Goal: Task Accomplishment & Management: Complete application form

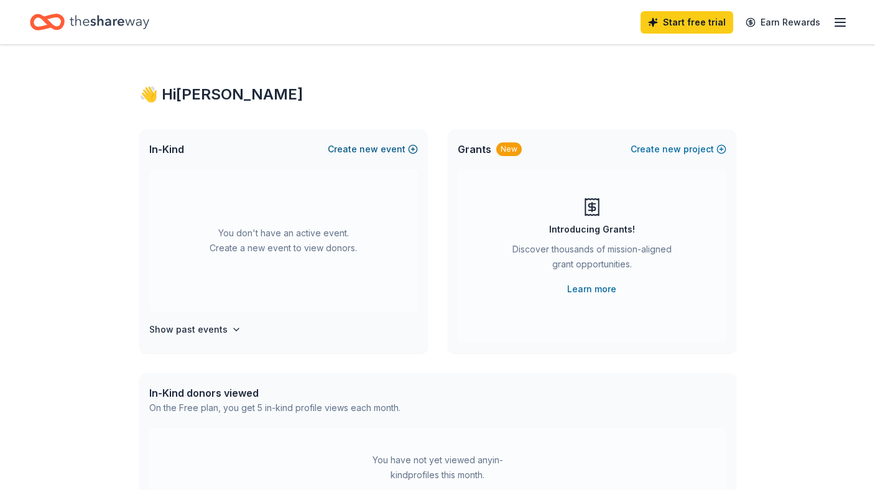
click at [381, 151] on button "Create new event" at bounding box center [373, 149] width 90 height 15
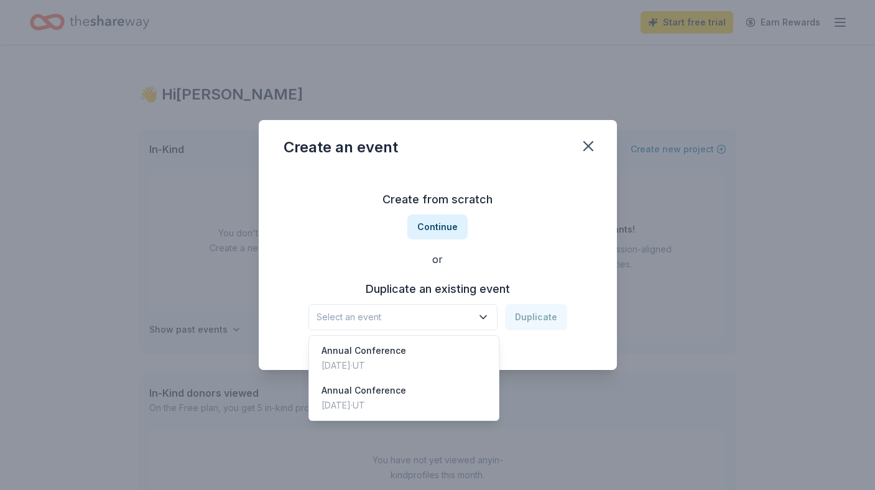
click at [485, 316] on icon "button" at bounding box center [483, 317] width 12 height 12
click at [445, 229] on div "Create from scratch Continue or Duplicate an existing event Select an event Dup…" at bounding box center [437, 260] width 308 height 180
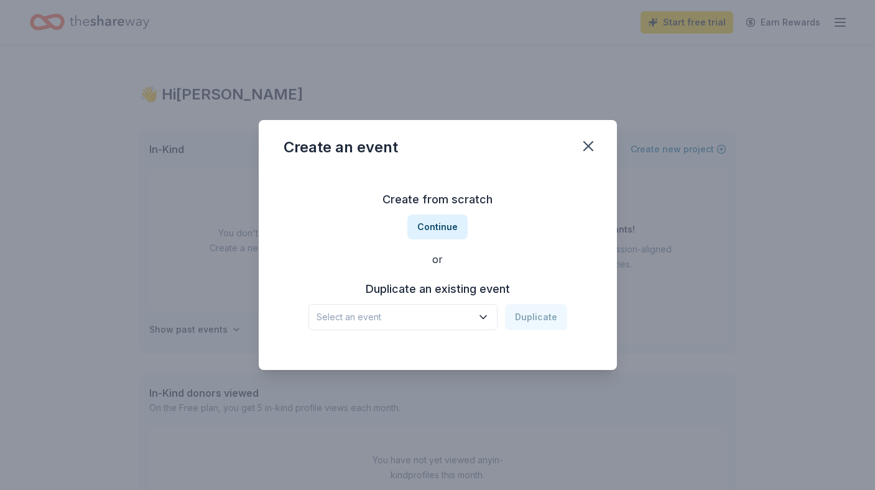
click at [445, 229] on button "Continue" at bounding box center [437, 226] width 60 height 25
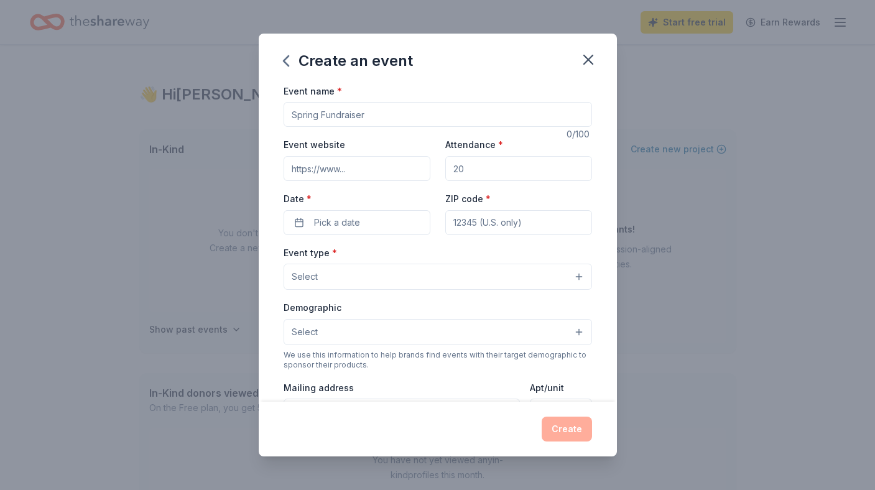
drag, startPoint x: 379, startPoint y: 116, endPoint x: 385, endPoint y: 115, distance: 6.3
type input "UCFC Annual Conference"
click at [375, 167] on input "Event website" at bounding box center [356, 168] width 147 height 25
type input "www.utahurbanforest.org"
type input "500"
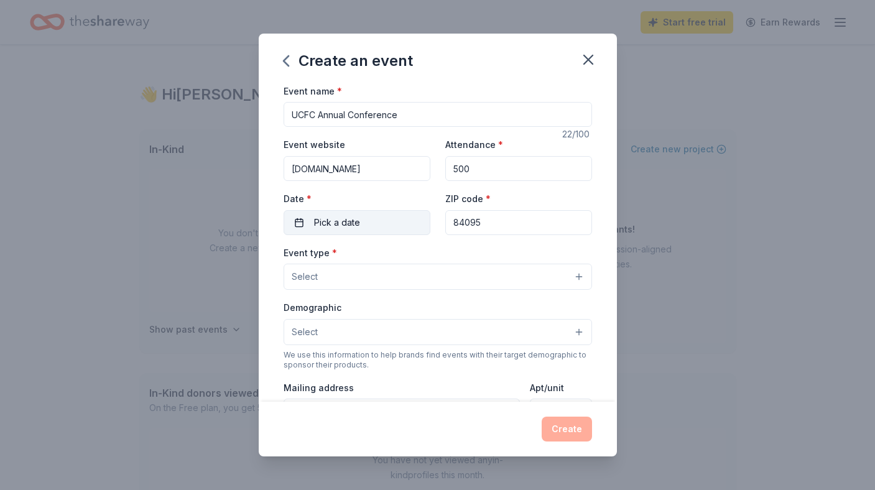
type input "84095"
click at [328, 221] on span "Pick a date" at bounding box center [337, 222] width 46 height 15
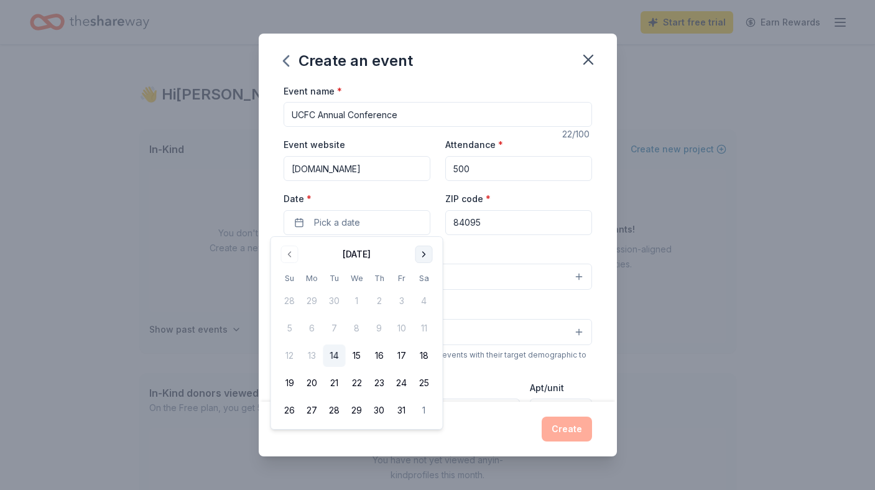
click at [420, 253] on button "Go to next month" at bounding box center [423, 254] width 17 height 17
click at [315, 328] on button "5" at bounding box center [312, 328] width 22 height 22
click at [478, 260] on div "Event type * Select" at bounding box center [437, 267] width 308 height 45
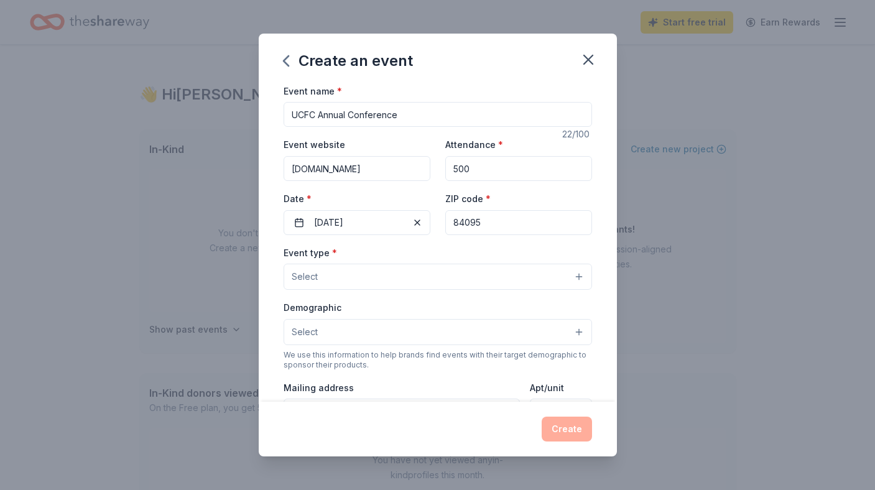
click at [342, 274] on button "Select" at bounding box center [437, 277] width 308 height 26
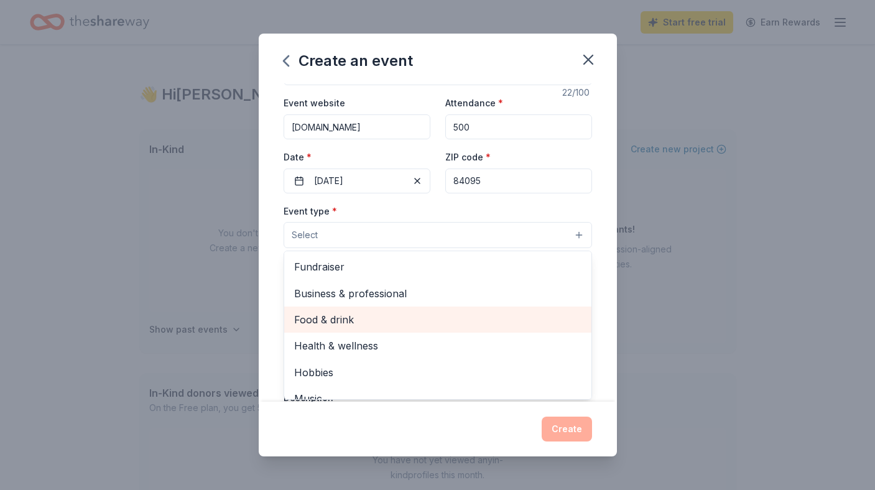
scroll to position [41, 0]
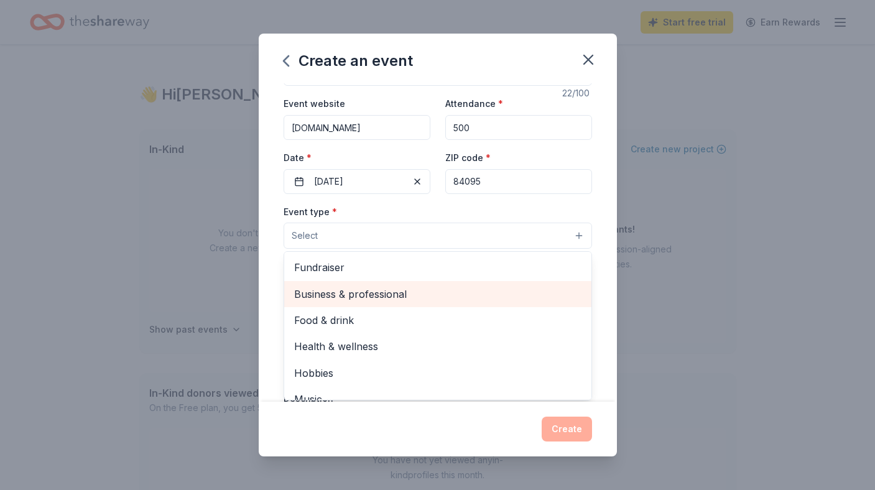
click at [369, 292] on span "Business & professional" at bounding box center [437, 294] width 287 height 16
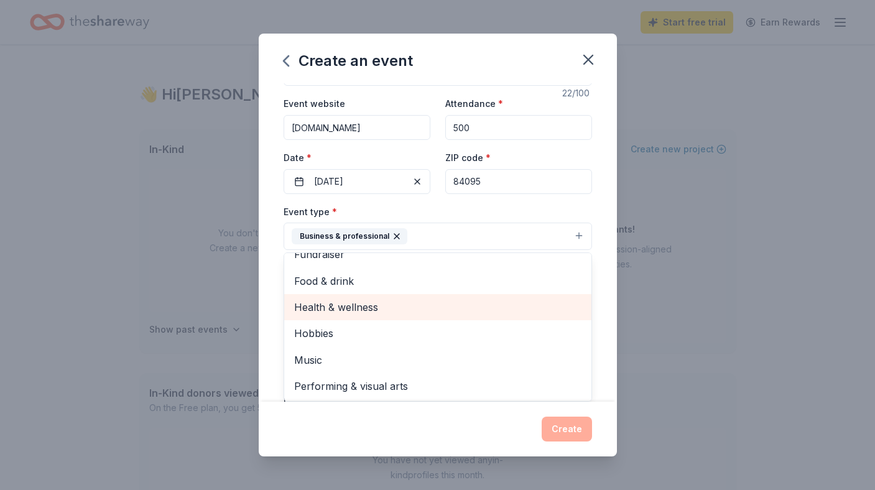
scroll to position [14, 0]
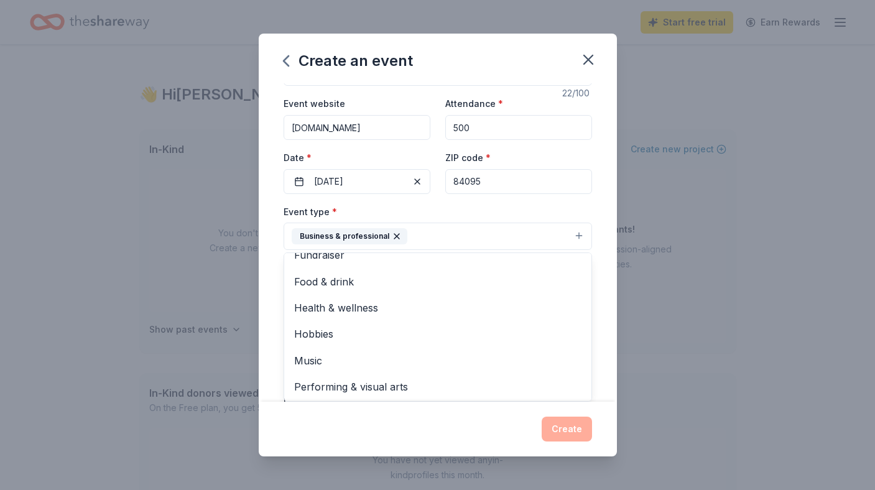
click at [439, 214] on div "Event type * Business & professional Fundraiser Food & drink Health & wellness …" at bounding box center [437, 227] width 308 height 47
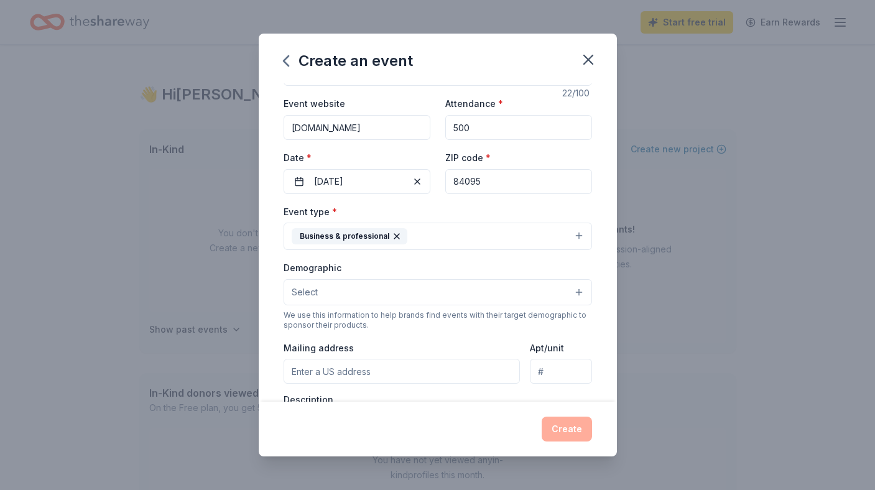
click at [337, 287] on button "Select" at bounding box center [437, 292] width 308 height 26
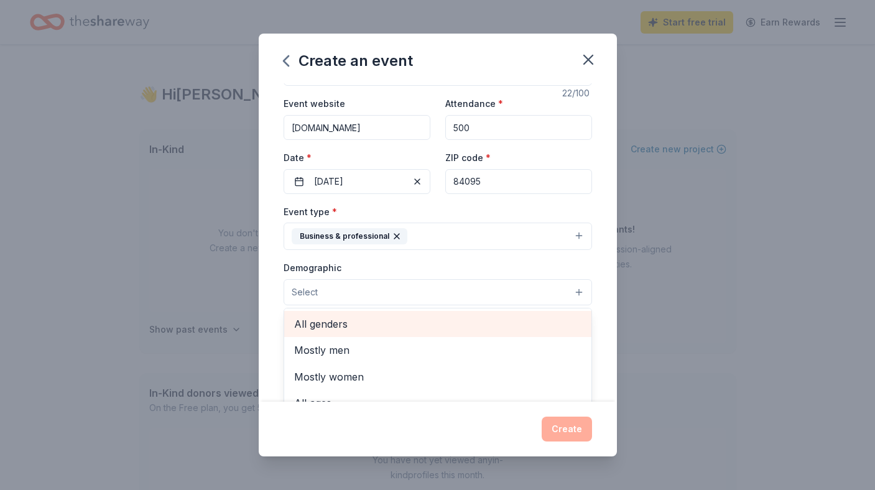
click at [334, 326] on span "All genders" at bounding box center [437, 324] width 287 height 16
click at [346, 325] on span "Mostly men" at bounding box center [437, 325] width 287 height 16
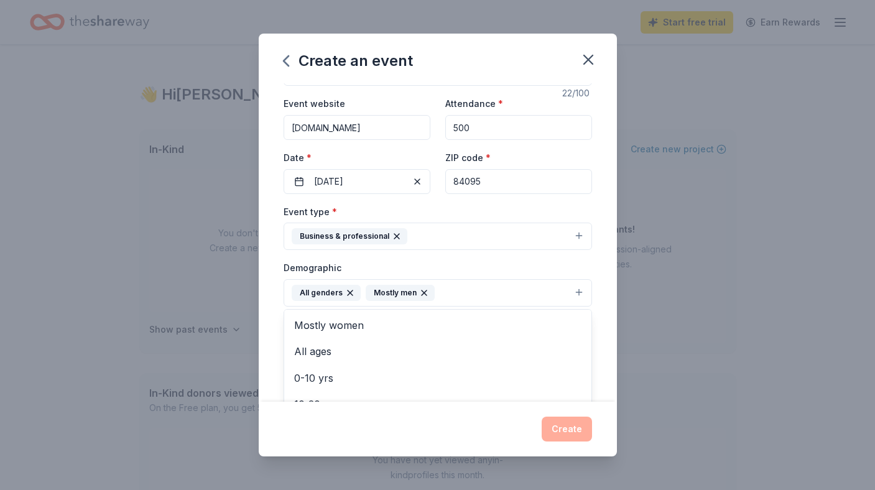
click at [652, 271] on div "Create an event Event name * UCFC Annual Conference 22 /100 Event website www.u…" at bounding box center [437, 245] width 875 height 490
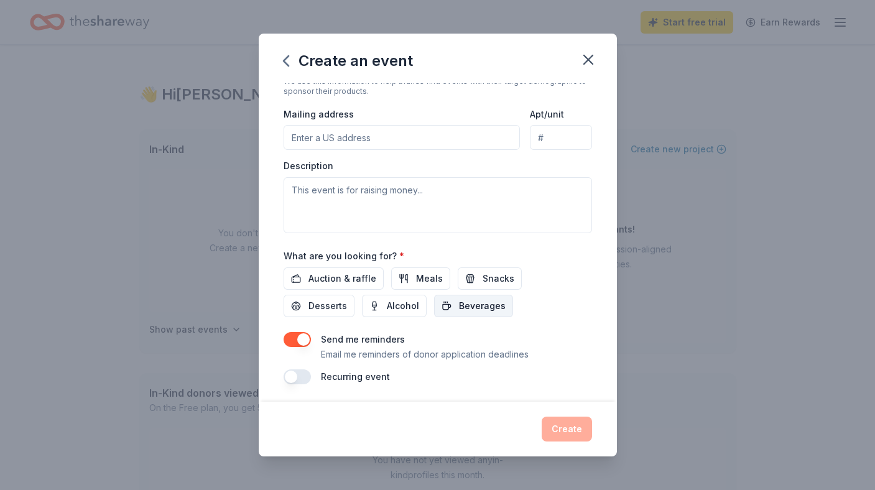
scroll to position [275, 0]
click at [592, 55] on icon "button" at bounding box center [588, 59] width 9 height 9
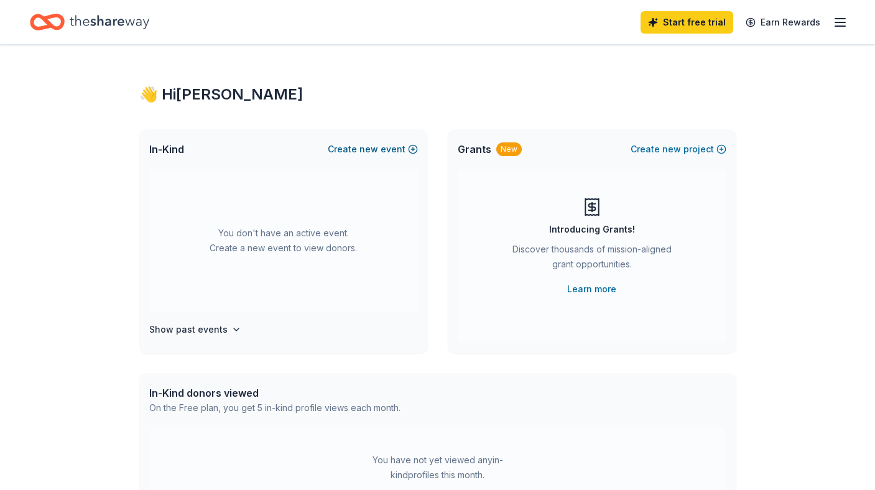
click at [373, 146] on span "new" at bounding box center [368, 149] width 19 height 15
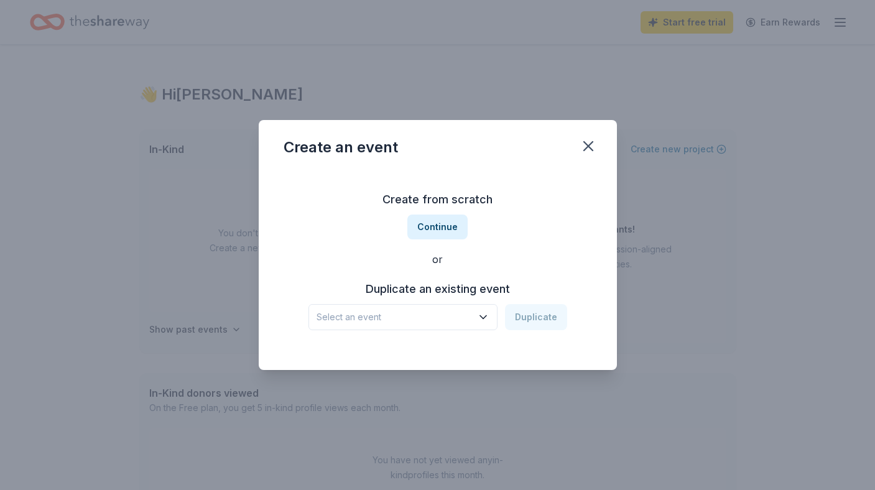
click at [486, 316] on icon "button" at bounding box center [483, 317] width 6 height 3
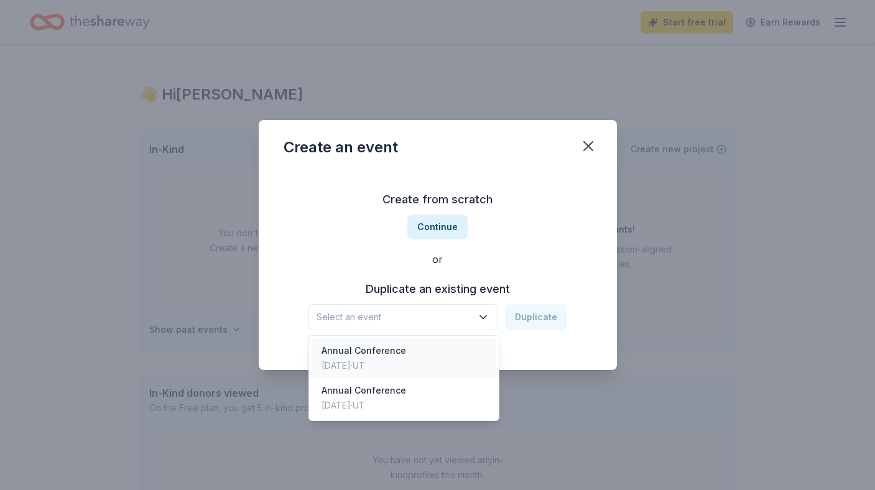
click at [424, 357] on div "Annual Conference Jan 06, 2025 · UT" at bounding box center [403, 358] width 185 height 40
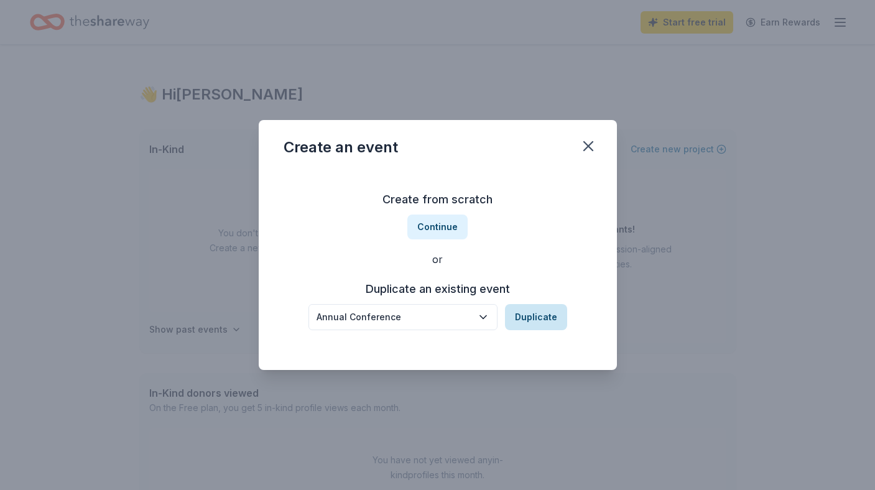
click at [527, 316] on button "Duplicate" at bounding box center [536, 317] width 62 height 26
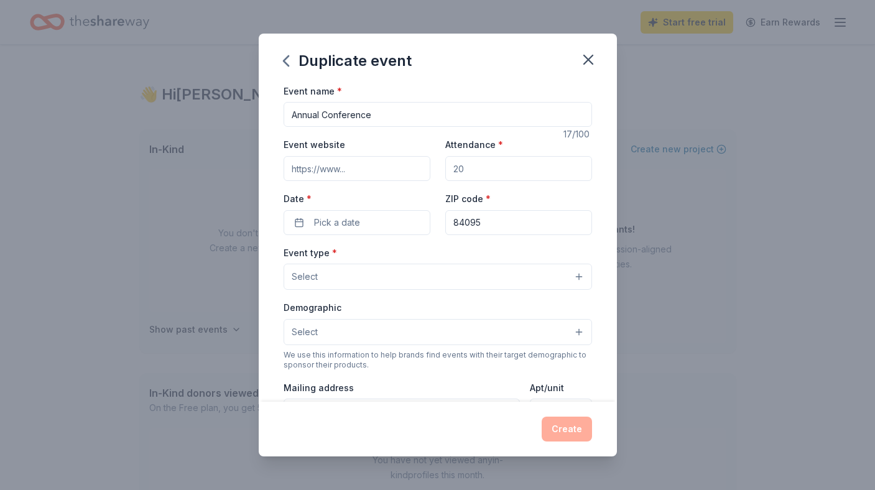
scroll to position [0, 0]
click at [367, 165] on input "Event website" at bounding box center [356, 168] width 147 height 25
type input "www.utahurbanforest.org"
type input "500"
click at [333, 218] on span "Pick a date" at bounding box center [337, 222] width 46 height 15
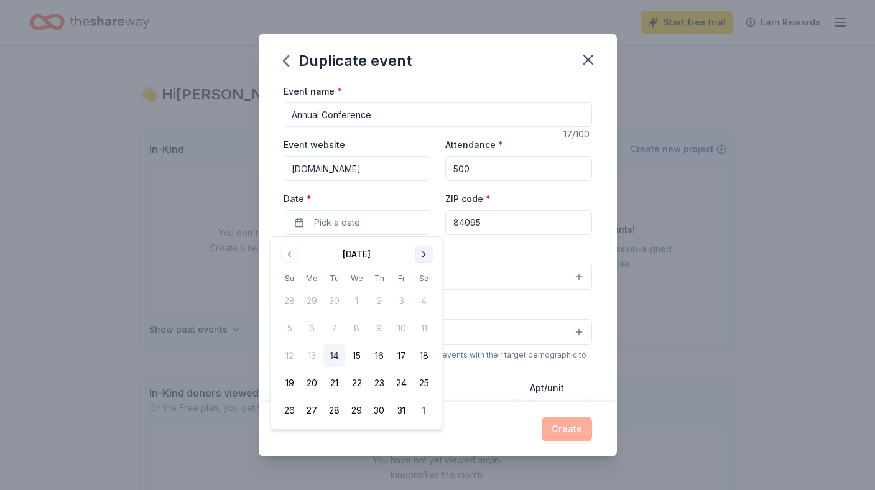
click at [423, 254] on button "Go to next month" at bounding box center [423, 254] width 17 height 17
click at [313, 328] on button "5" at bounding box center [312, 328] width 22 height 22
click at [471, 258] on div "Event type * Select" at bounding box center [437, 267] width 308 height 45
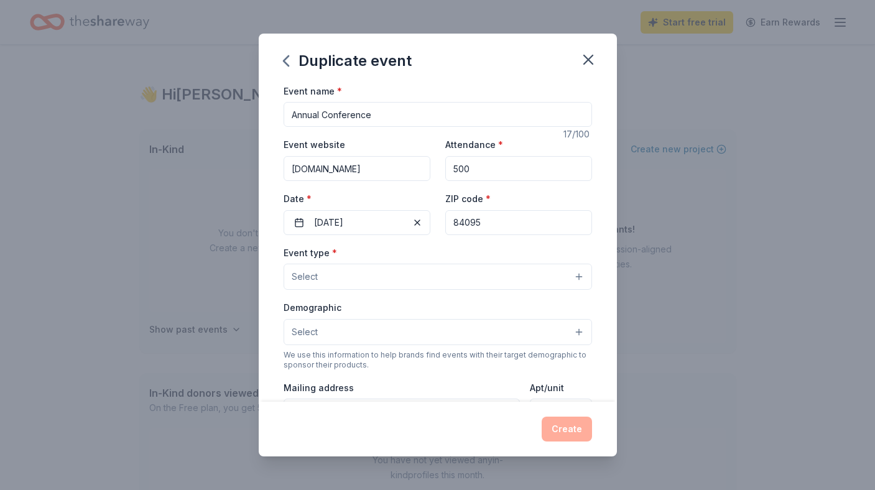
click at [356, 279] on button "Select" at bounding box center [437, 277] width 308 height 26
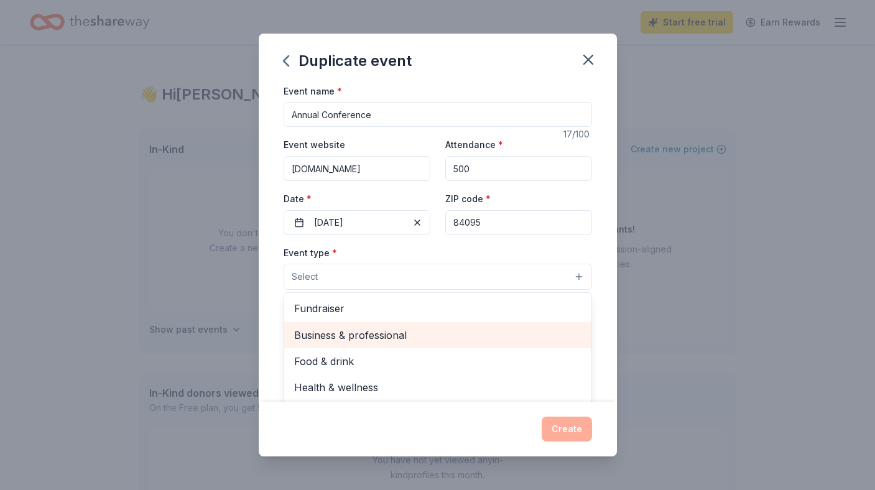
click at [349, 334] on span "Business & professional" at bounding box center [437, 335] width 287 height 16
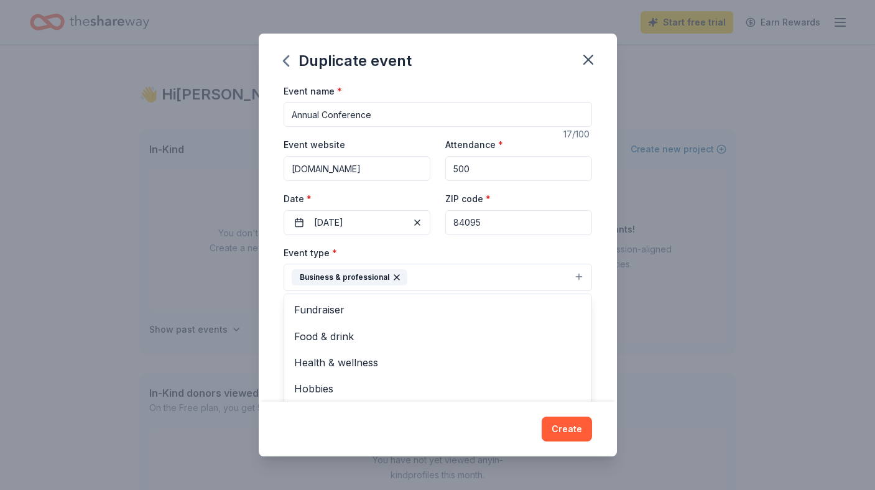
click at [715, 242] on div "Duplicate event Event name * Annual Conference 17 /100 Event website www.utahur…" at bounding box center [437, 245] width 875 height 490
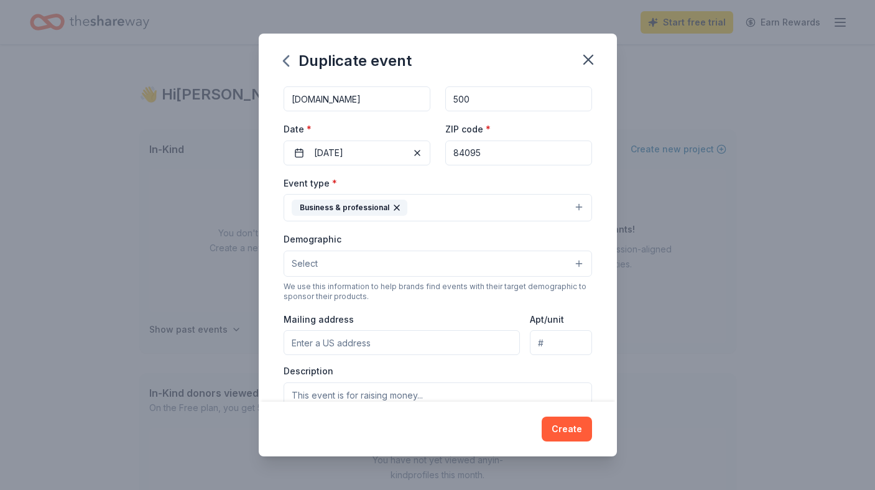
scroll to position [75, 0]
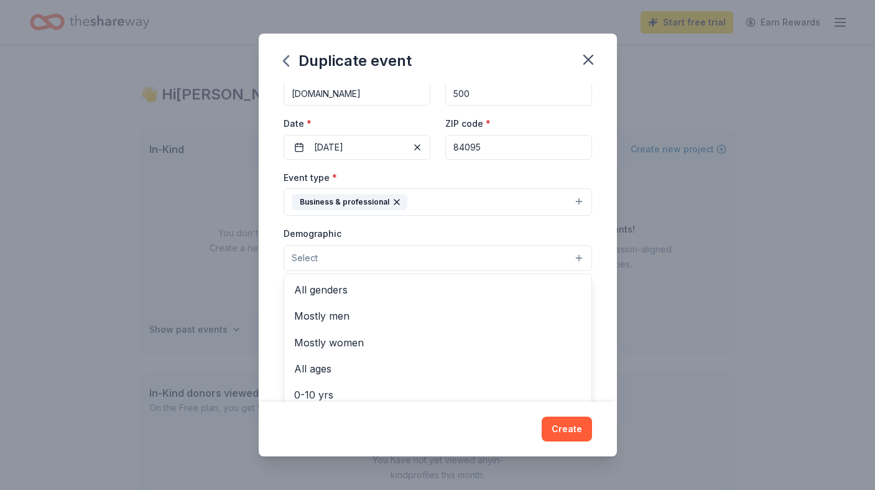
click at [563, 253] on button "Select" at bounding box center [437, 258] width 308 height 26
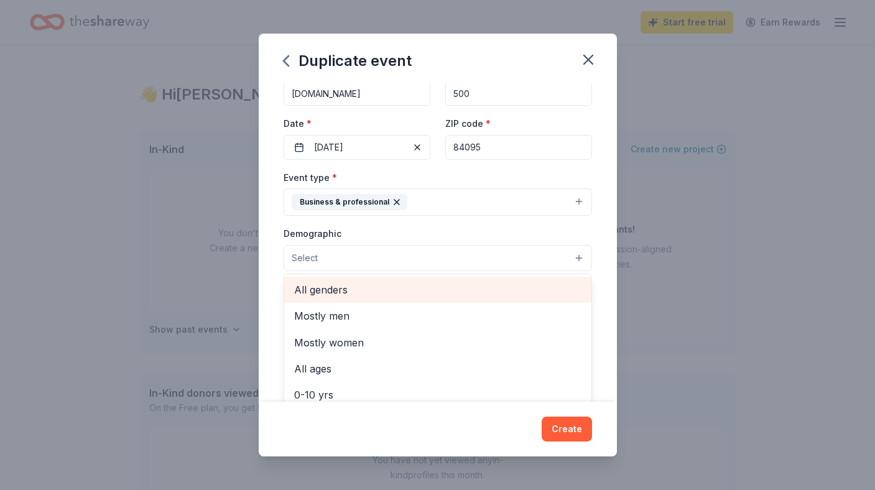
click at [421, 293] on span "All genders" at bounding box center [437, 290] width 287 height 16
click at [413, 294] on span "Mostly men" at bounding box center [437, 291] width 287 height 16
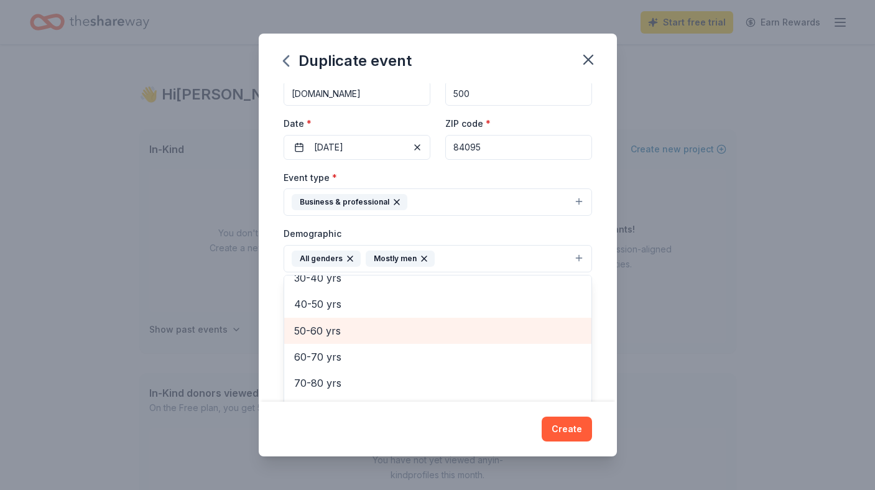
scroll to position [144, 0]
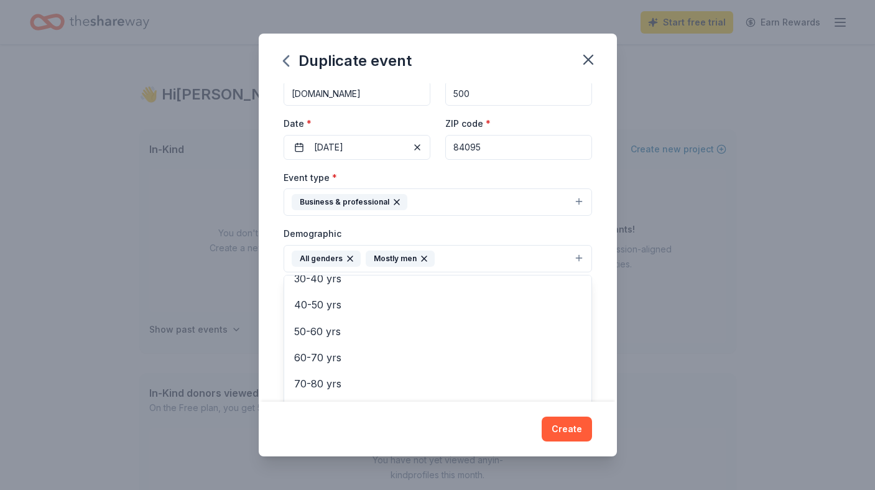
click at [742, 285] on div "Duplicate event Event name * Annual Conference 17 /100 Event website www.utahur…" at bounding box center [437, 245] width 875 height 490
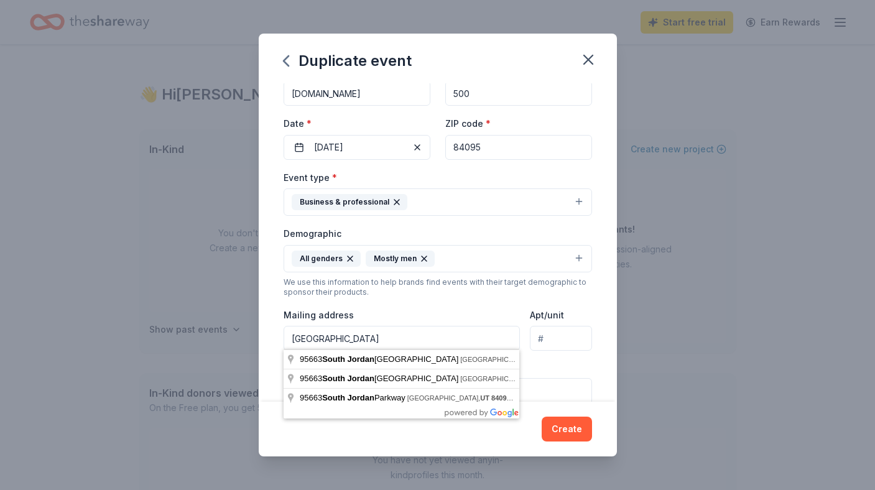
type input "PO Box 95663, South Jordan, UT 84095"
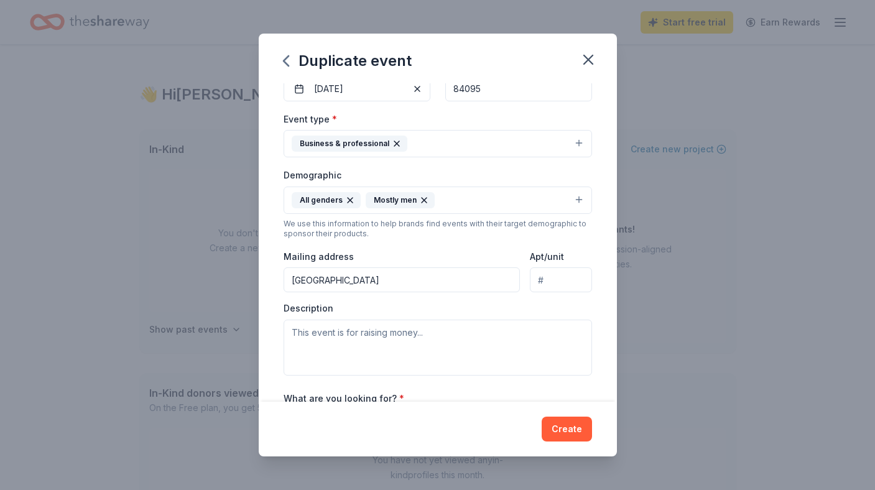
scroll to position [164, 0]
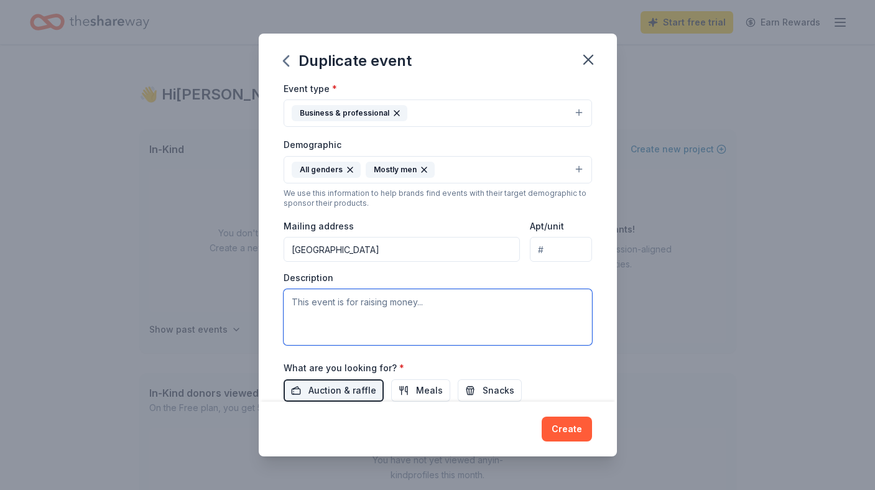
click at [403, 301] on textarea at bounding box center [437, 317] width 308 height 56
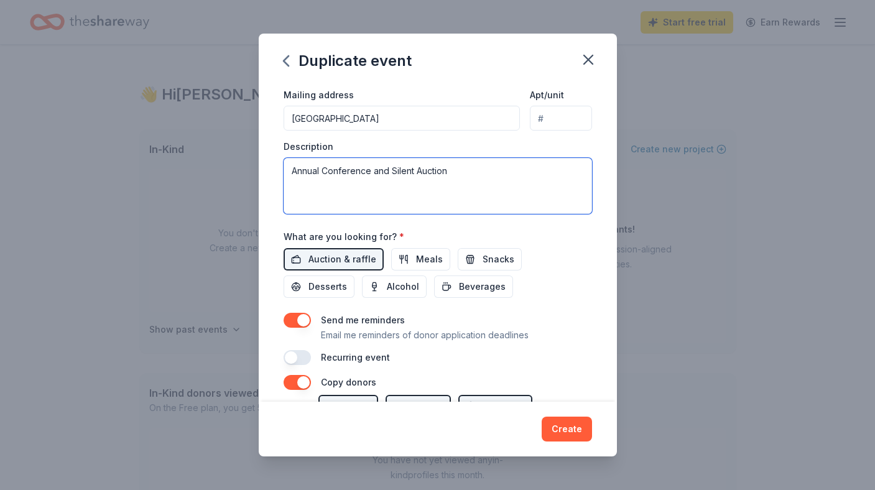
scroll to position [297, 0]
type textarea "Annual Conference and Silent Auction"
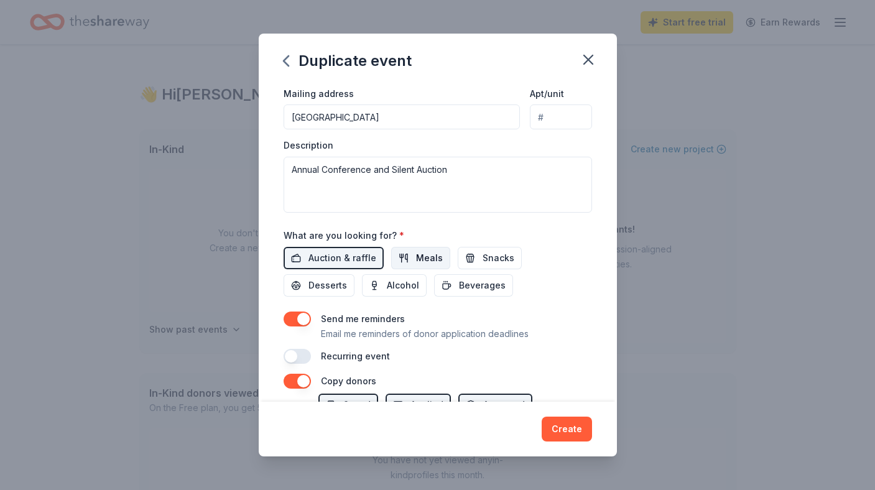
click at [412, 251] on button "Meals" at bounding box center [420, 258] width 59 height 22
click at [408, 255] on button "Meals" at bounding box center [420, 258] width 59 height 22
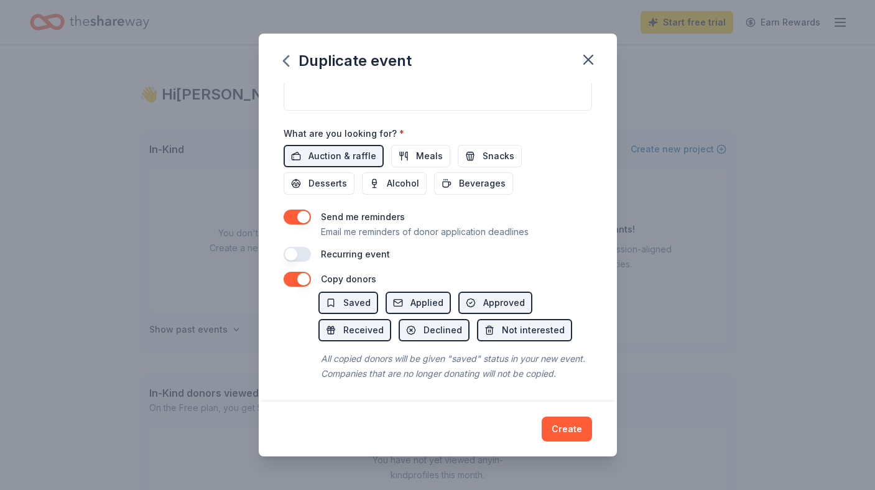
scroll to position [397, 0]
click at [578, 433] on button "Create" at bounding box center [566, 428] width 50 height 25
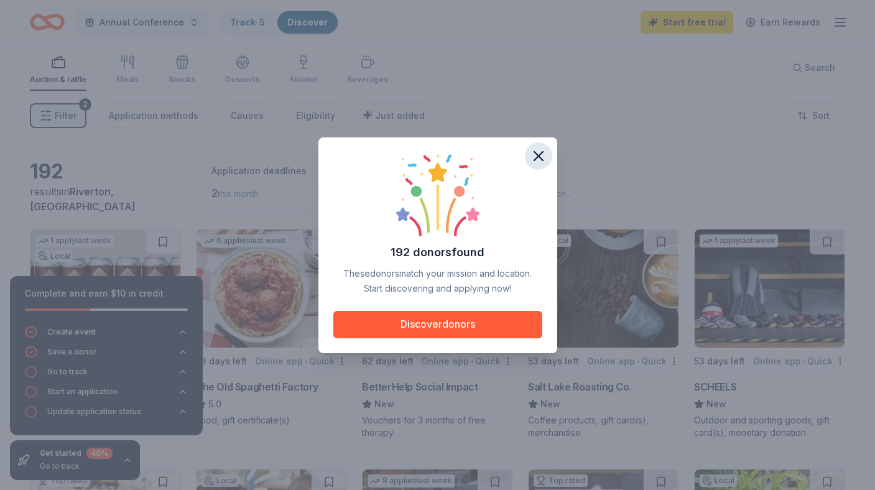
click at [540, 157] on icon "button" at bounding box center [538, 155] width 17 height 17
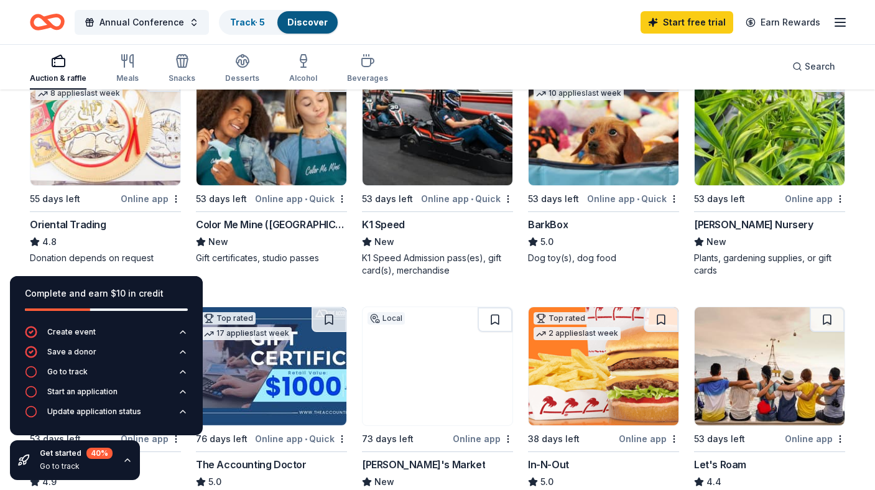
scroll to position [407, 0]
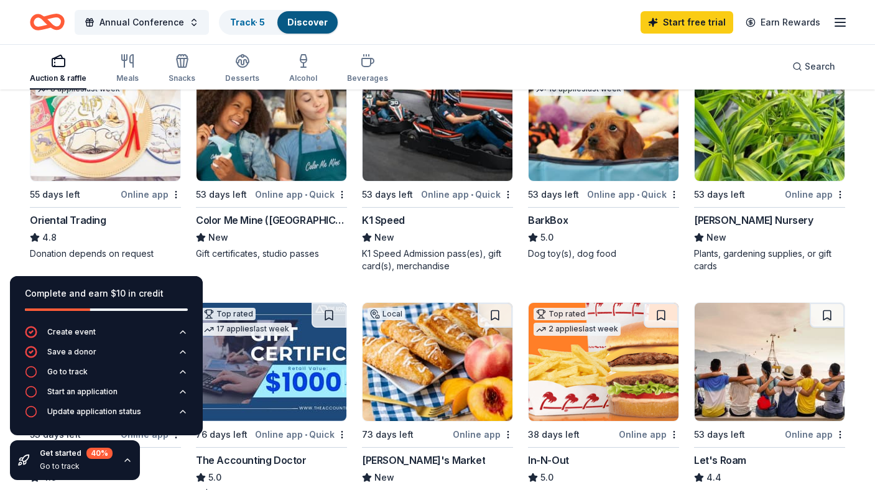
click at [763, 214] on div "[PERSON_NAME] Nursery" at bounding box center [769, 220] width 151 height 15
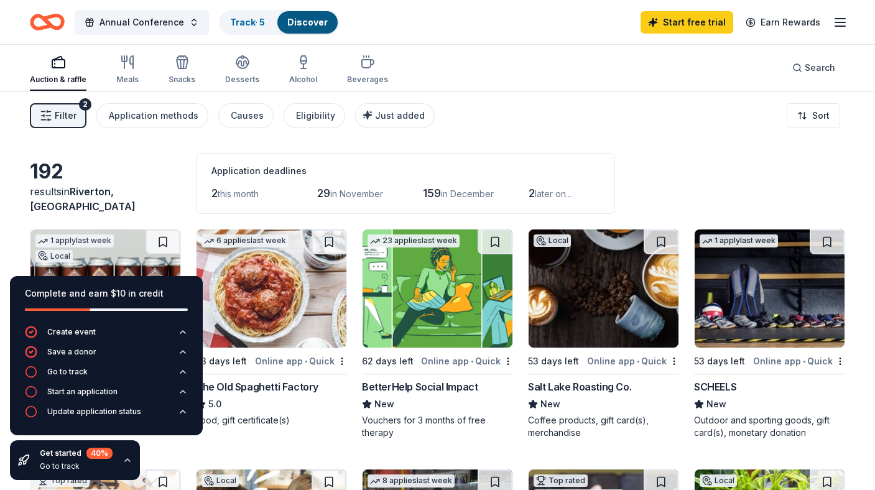
scroll to position [0, 0]
click at [839, 25] on icon "button" at bounding box center [839, 22] width 15 height 15
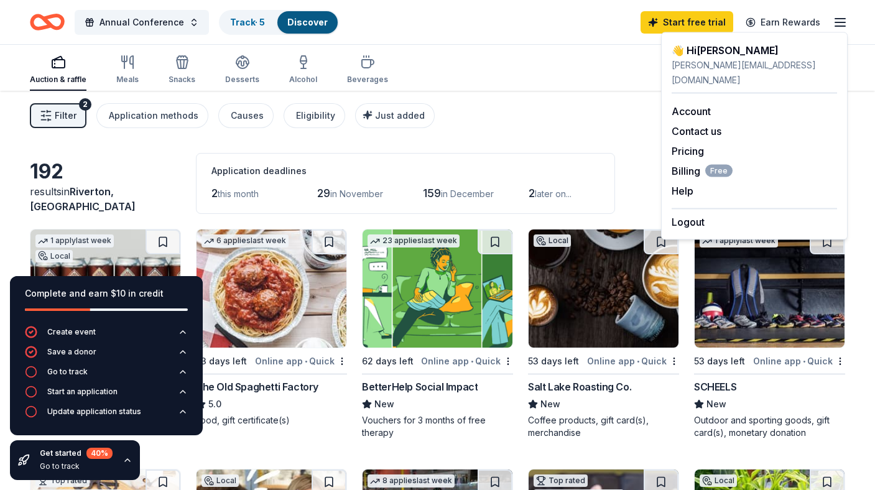
click at [839, 25] on icon "button" at bounding box center [839, 22] width 15 height 15
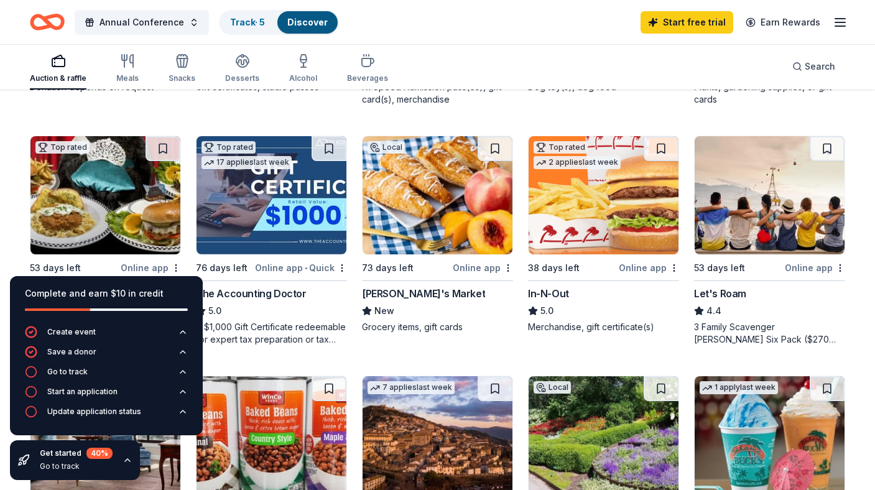
scroll to position [569, 0]
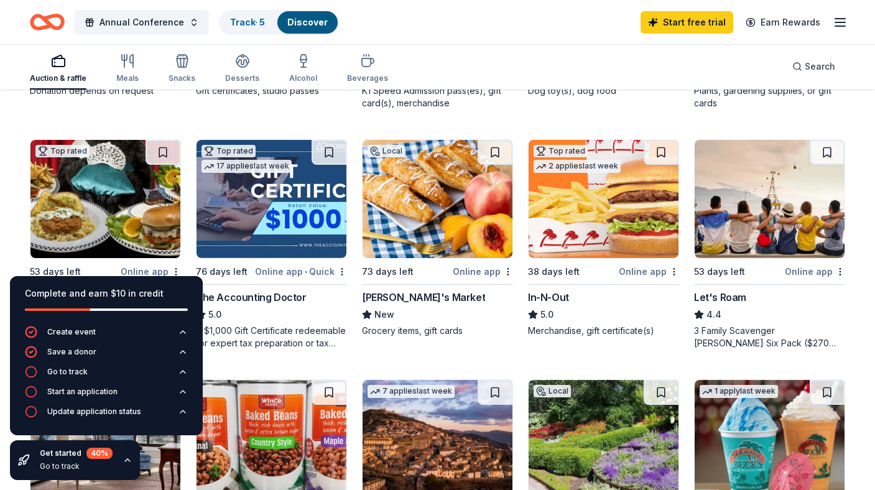
click at [552, 290] on div "In-N-Out" at bounding box center [548, 297] width 41 height 15
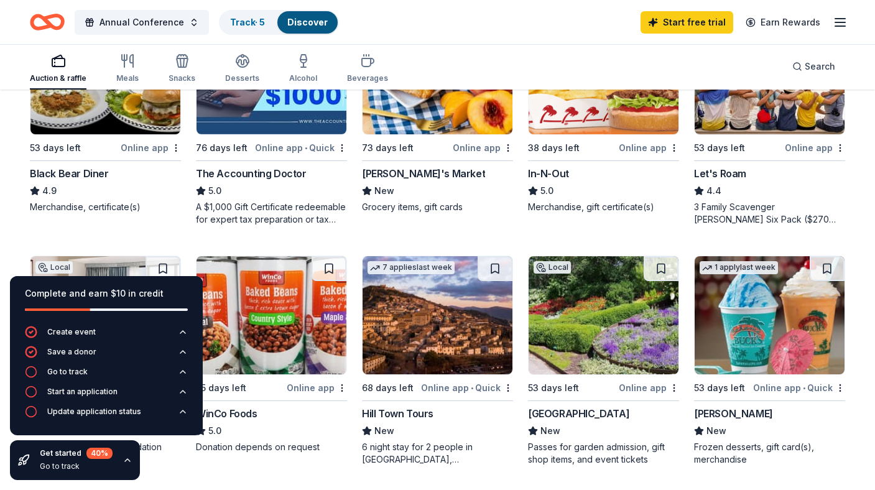
scroll to position [694, 0]
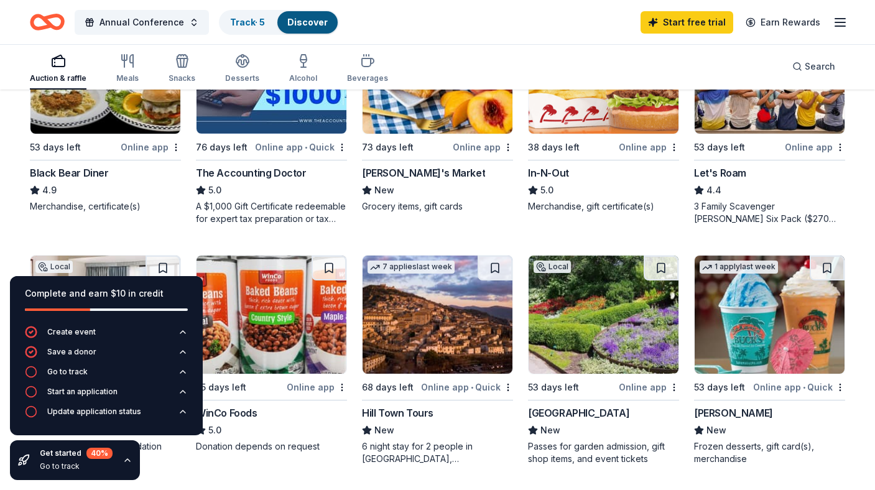
click at [651, 146] on div "Online app" at bounding box center [649, 147] width 60 height 16
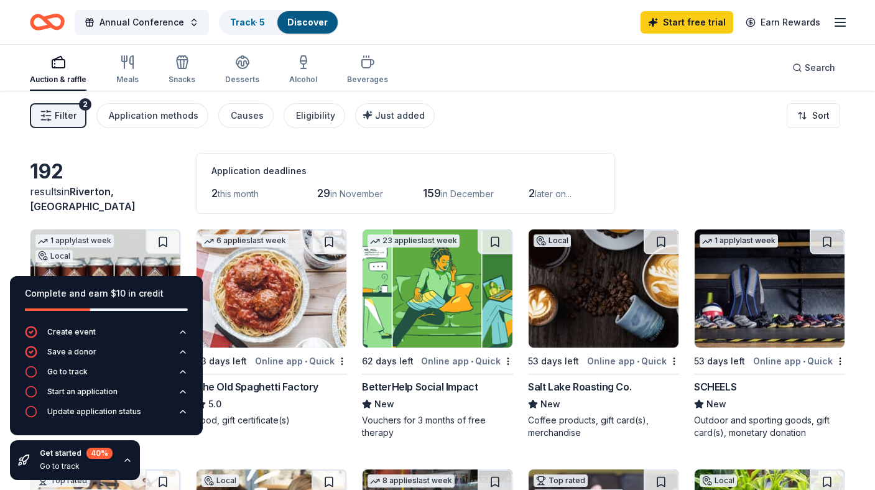
scroll to position [0, 0]
click at [140, 64] on div "Auction & raffle Meals Snacks Desserts Alcohol Beverages" at bounding box center [209, 70] width 358 height 41
click at [126, 63] on icon "button" at bounding box center [127, 62] width 15 height 15
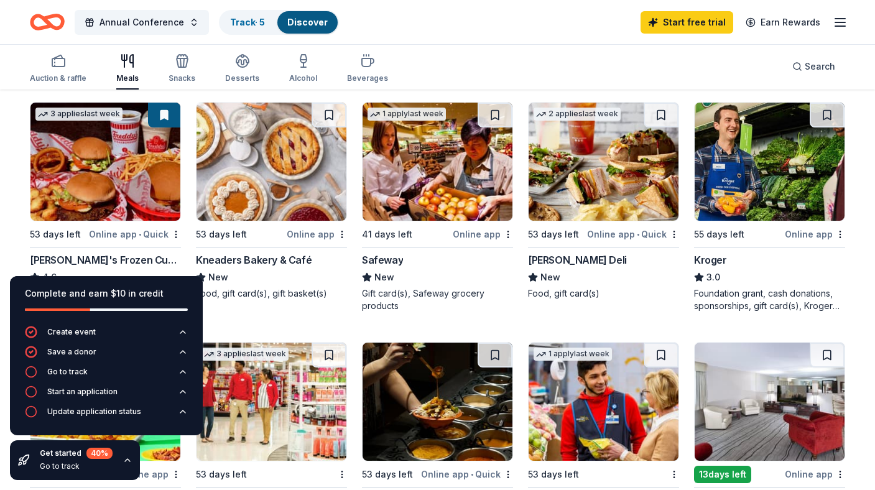
scroll to position [366, 0]
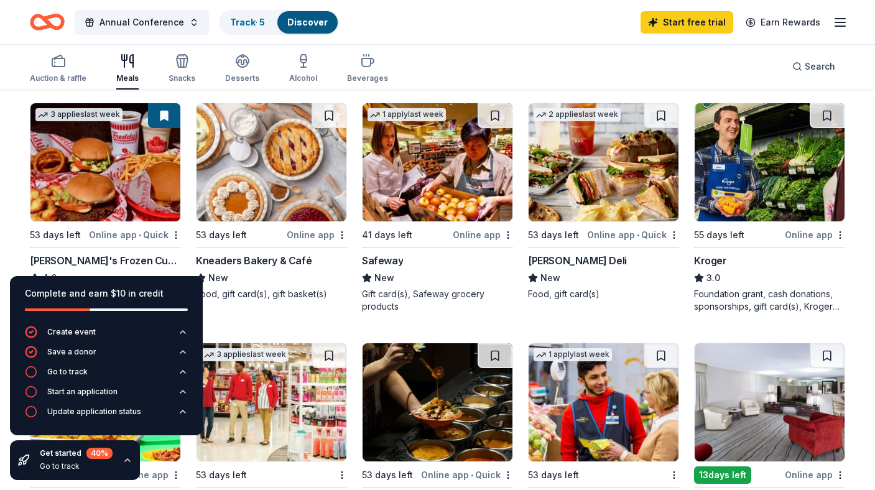
click at [268, 259] on div "Kneaders Bakery & Café" at bounding box center [254, 260] width 116 height 15
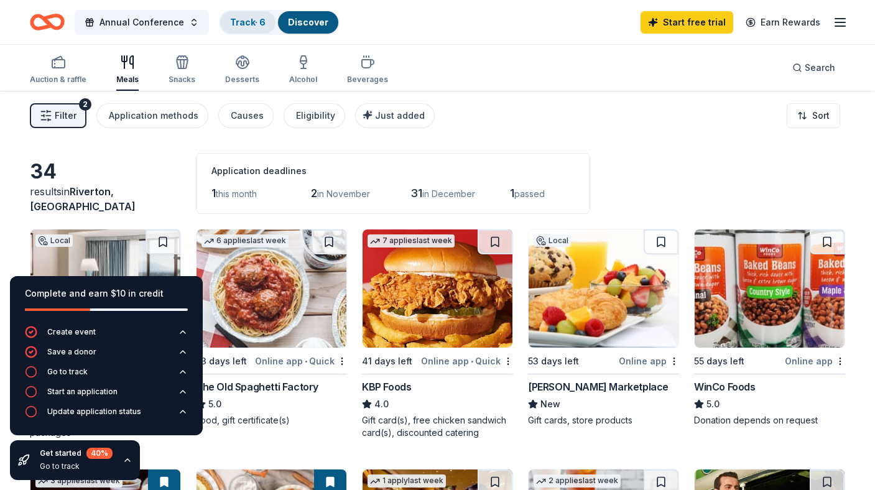
scroll to position [0, 0]
click at [236, 23] on link "Track · 6" at bounding box center [247, 22] width 35 height 11
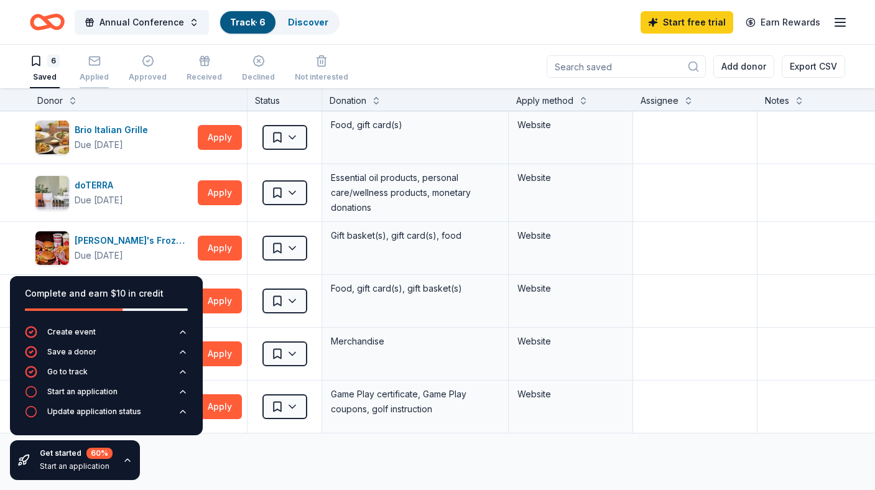
click at [105, 68] on div "Applied" at bounding box center [94, 68] width 29 height 27
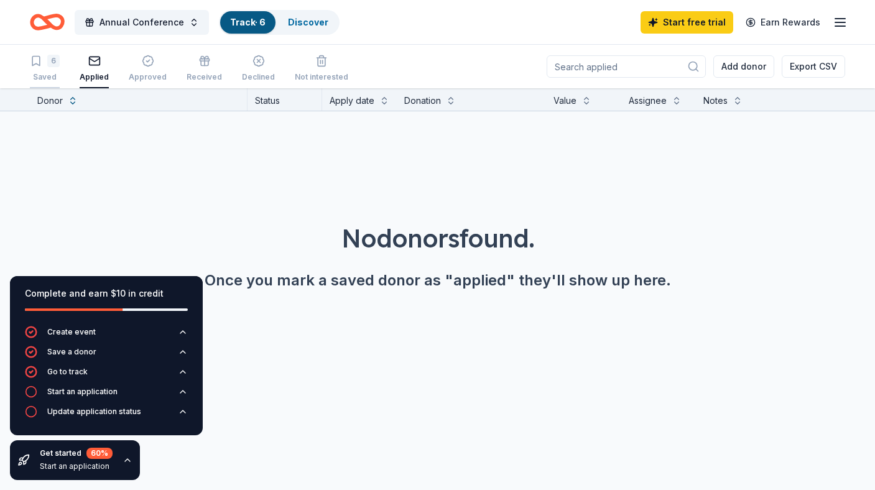
click at [48, 70] on div "6 Saved" at bounding box center [45, 68] width 30 height 27
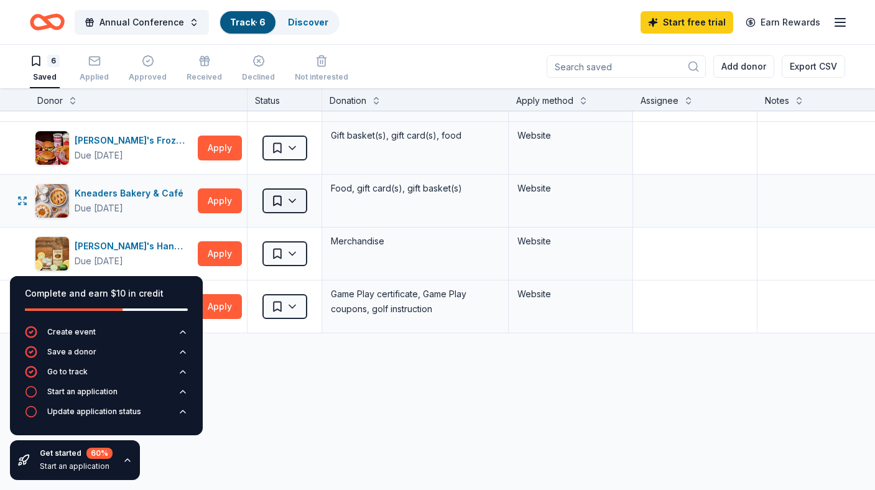
scroll to position [107, 0]
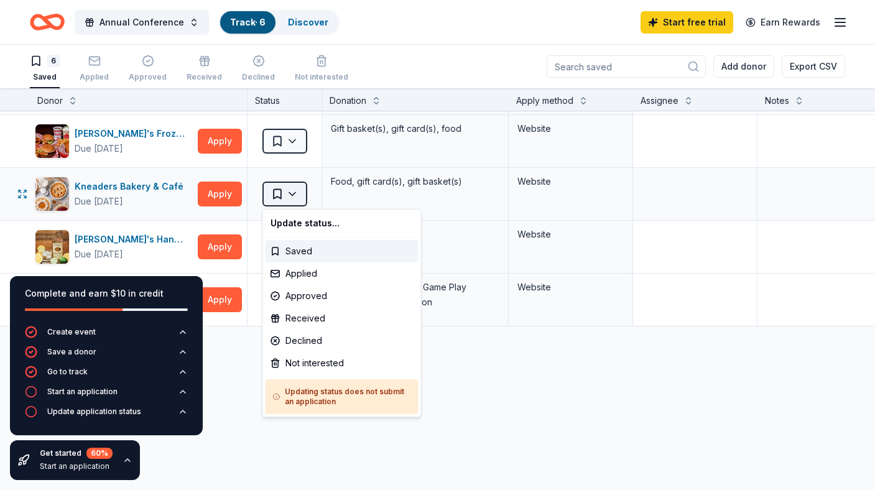
click at [284, 194] on html "10% 95663 South Jordan Parkway West South Jordan, UT 84095 , USA 95663 South Jo…" at bounding box center [437, 245] width 875 height 490
click at [296, 269] on div "Applied" at bounding box center [341, 273] width 153 height 22
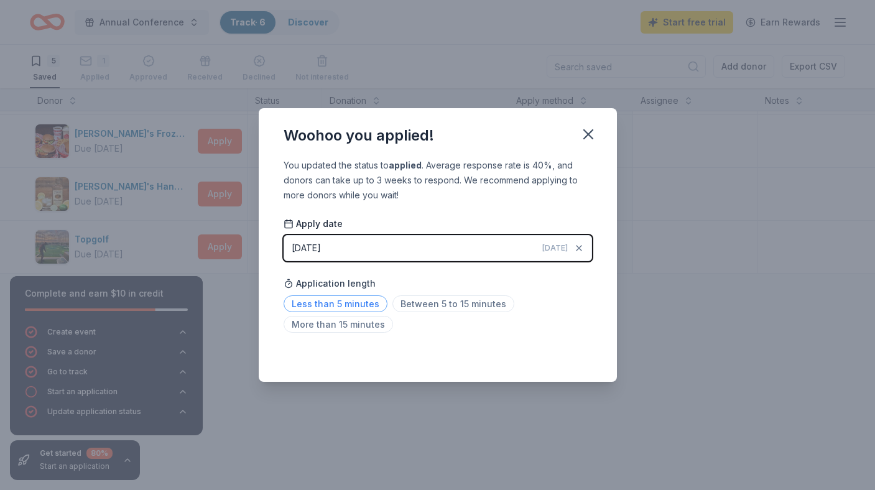
click at [308, 304] on span "Less than 5 minutes" at bounding box center [335, 303] width 104 height 17
click at [587, 137] on icon "button" at bounding box center [587, 134] width 17 height 17
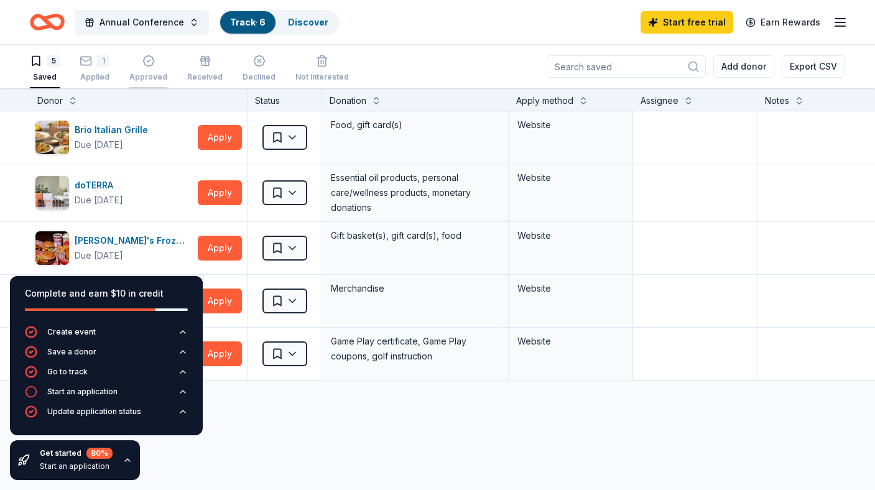
scroll to position [0, 0]
click at [93, 62] on div "1" at bounding box center [95, 61] width 30 height 12
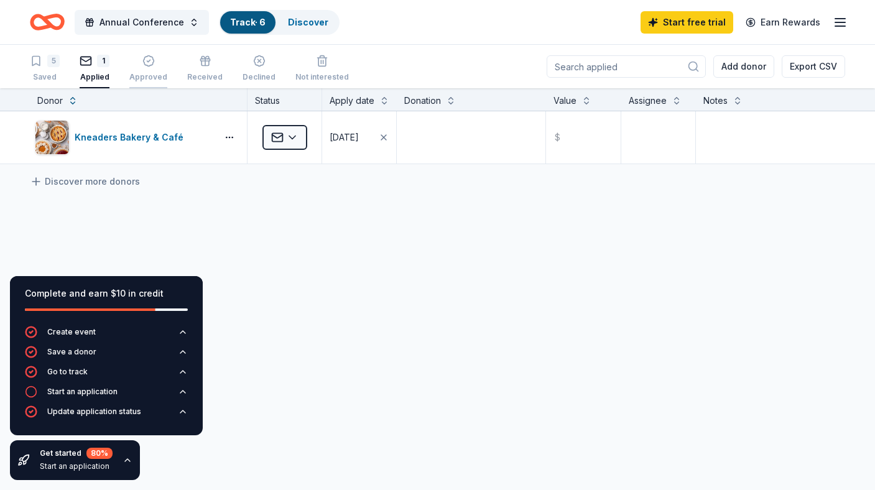
click at [154, 70] on div "Approved" at bounding box center [148, 68] width 38 height 27
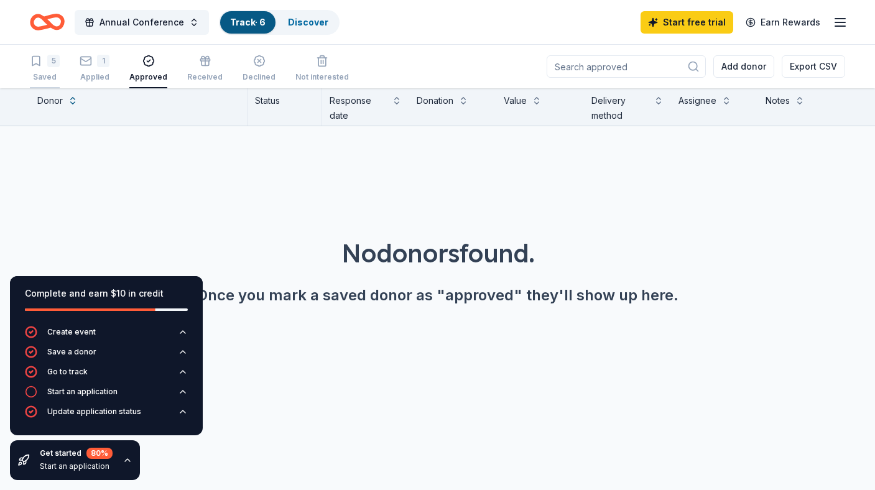
click at [39, 68] on div "5 Saved" at bounding box center [45, 68] width 30 height 27
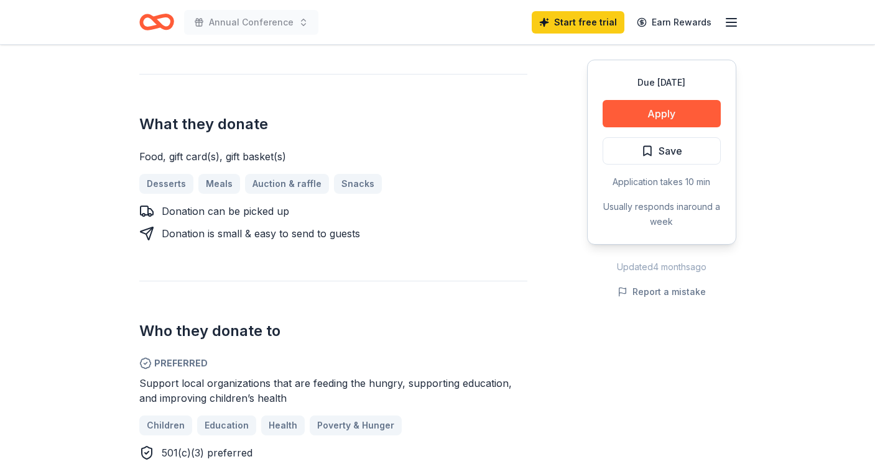
scroll to position [485, 0]
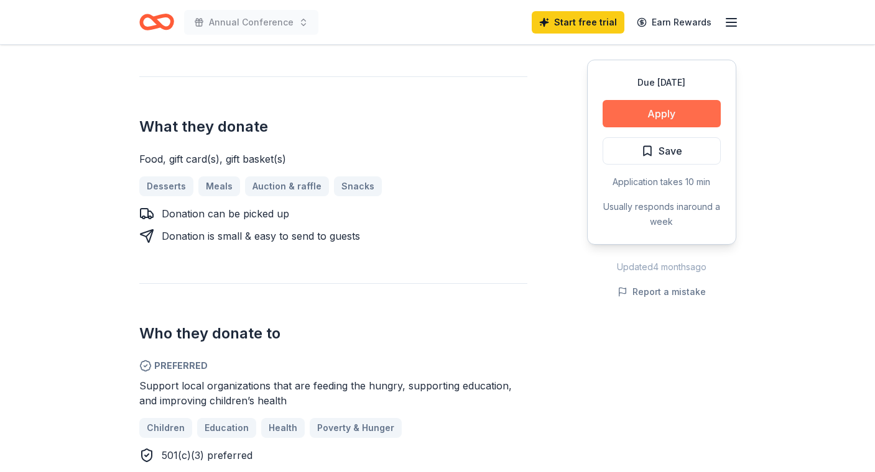
click at [656, 120] on button "Apply" at bounding box center [661, 113] width 118 height 27
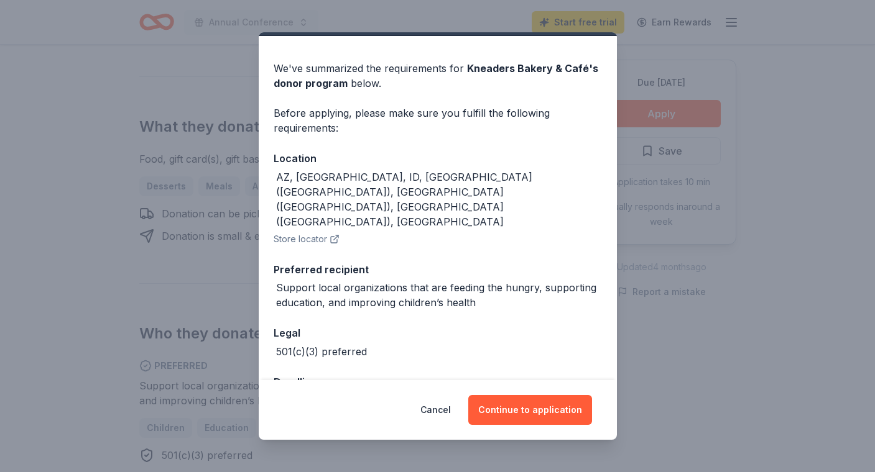
scroll to position [31, 0]
click at [438, 409] on button "Cancel" at bounding box center [435, 410] width 30 height 30
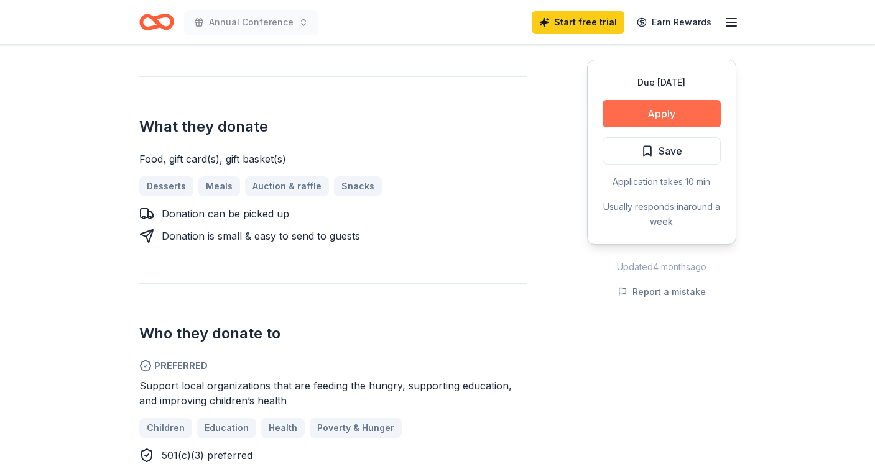
click at [682, 112] on button "Apply" at bounding box center [661, 113] width 118 height 27
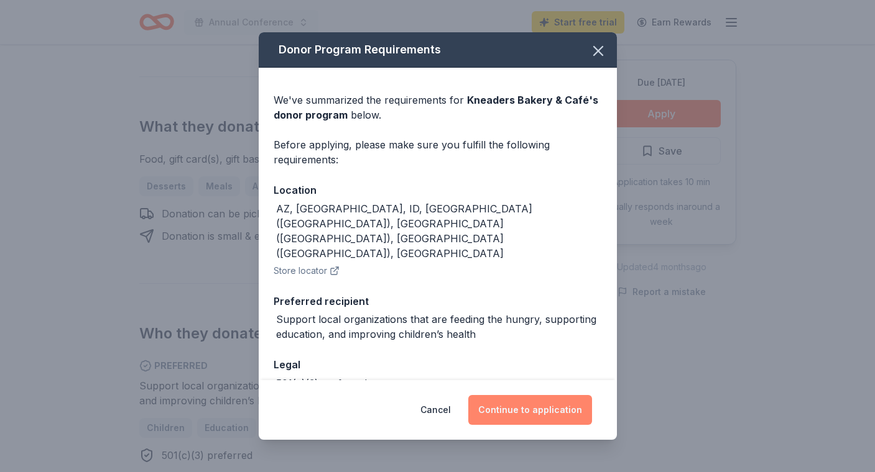
click at [553, 418] on button "Continue to application" at bounding box center [530, 410] width 124 height 30
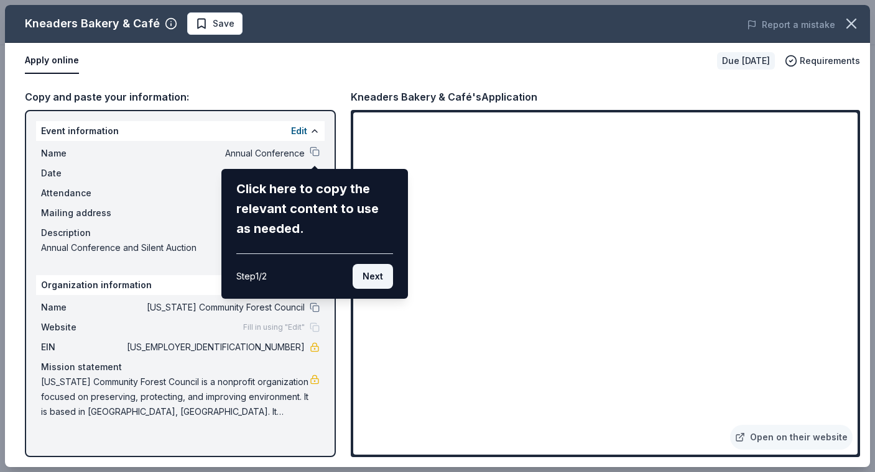
click at [374, 280] on button "Next" at bounding box center [372, 276] width 40 height 25
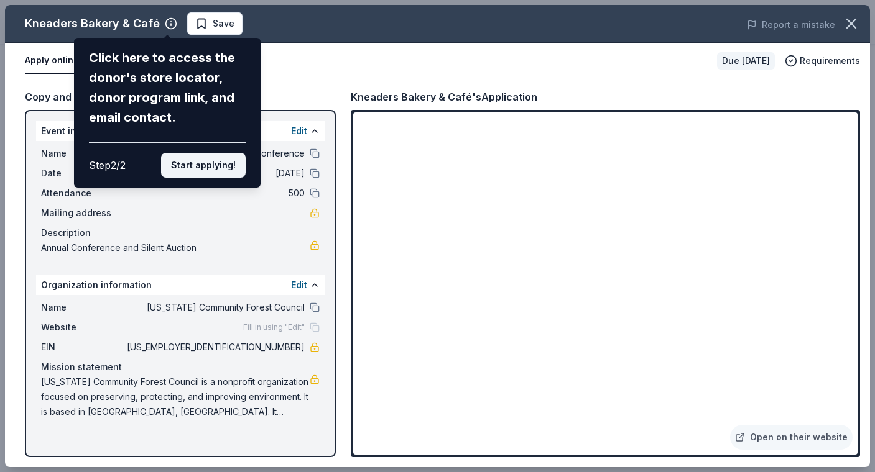
click at [198, 153] on button "Start applying!" at bounding box center [203, 165] width 85 height 25
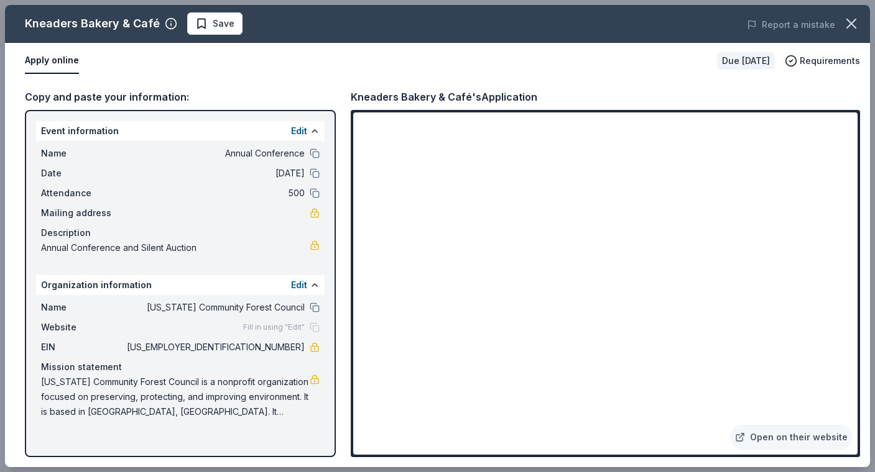
click at [315, 327] on div "Fill in using "Edit"" at bounding box center [281, 328] width 76 height 10
click at [200, 23] on span "Save" at bounding box center [214, 23] width 39 height 15
